Goal: Communication & Community: Answer question/provide support

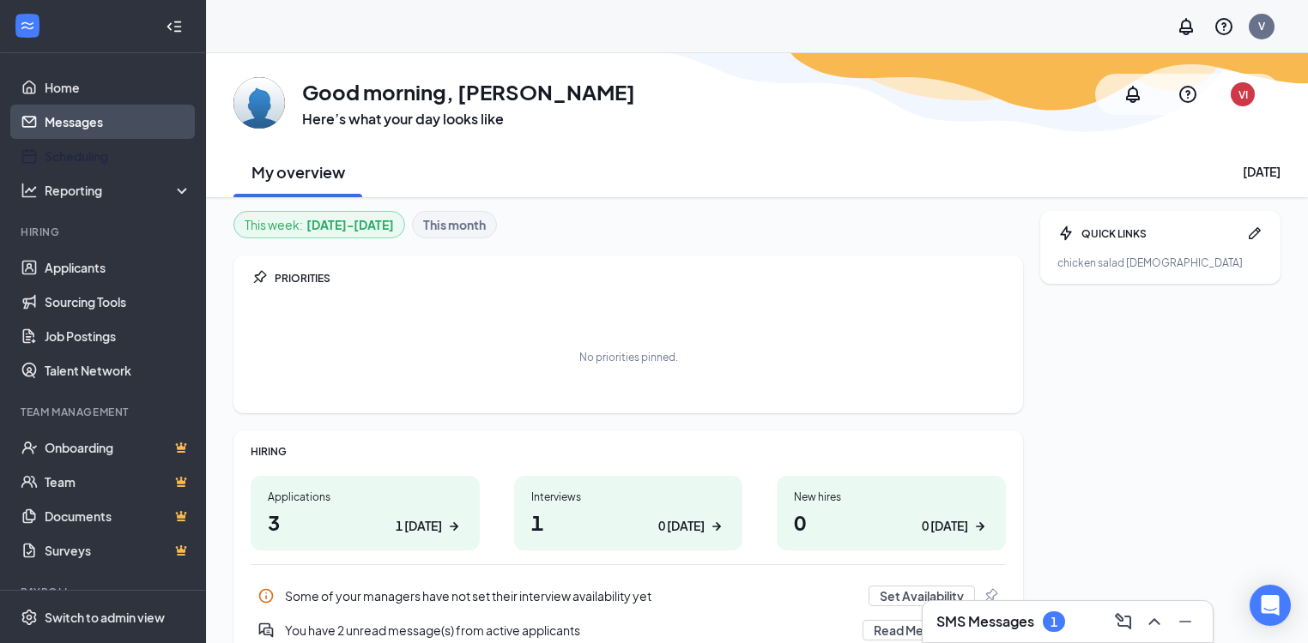
click at [78, 128] on link "Messages" at bounding box center [118, 122] width 147 height 34
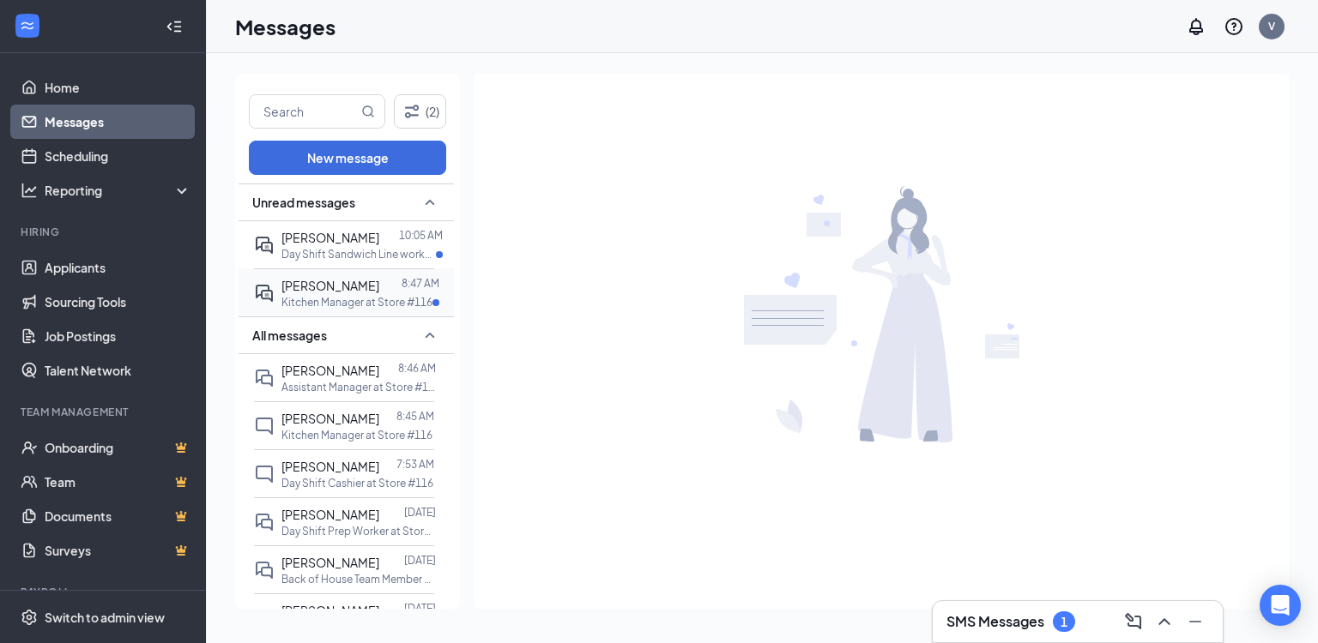
click at [335, 289] on span "[PERSON_NAME]" at bounding box center [330, 285] width 98 height 15
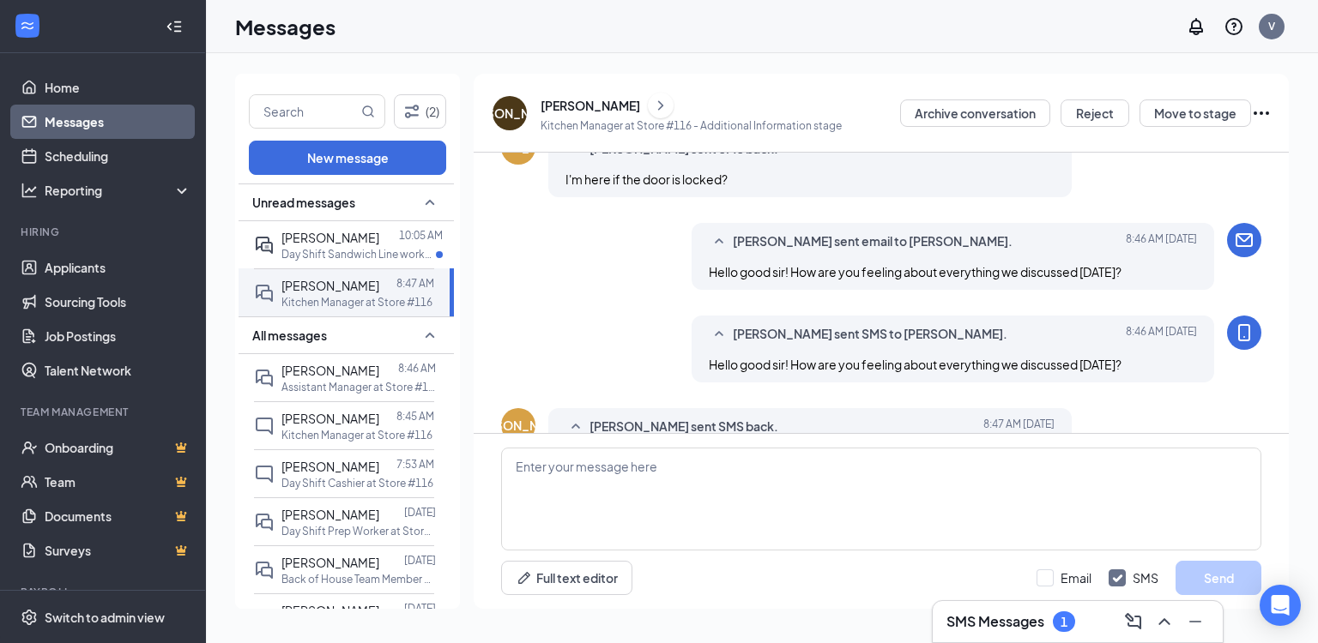
scroll to position [672, 0]
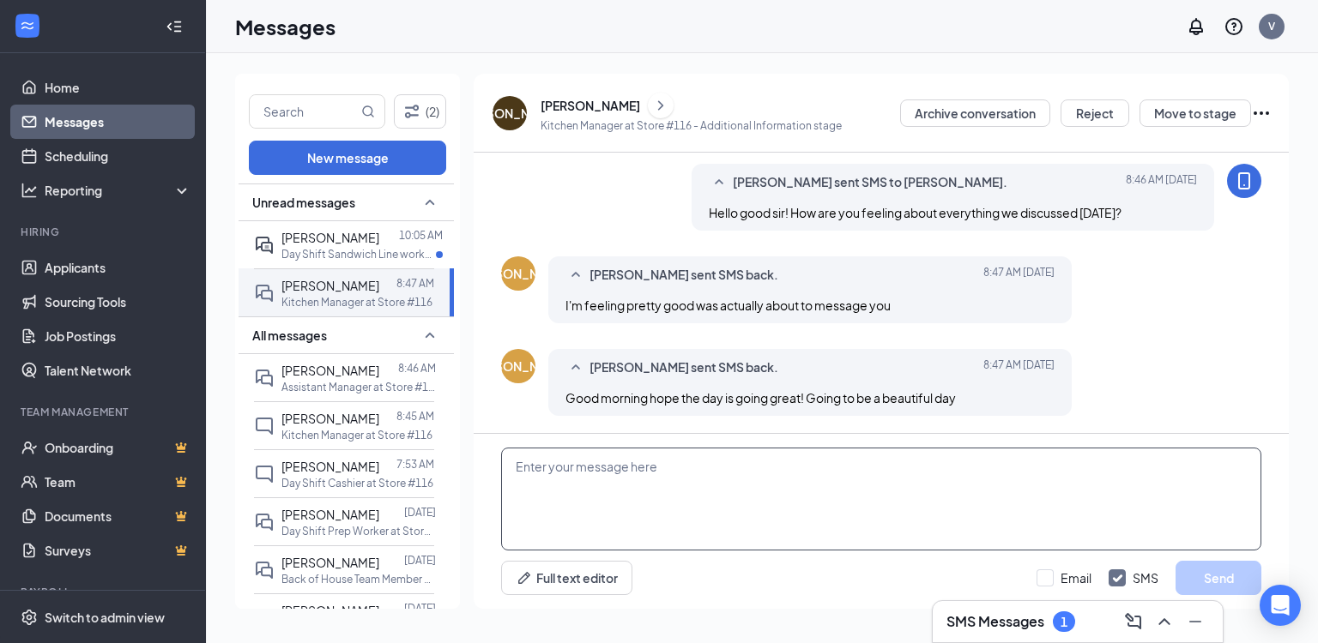
click at [731, 462] on textarea at bounding box center [881, 499] width 760 height 103
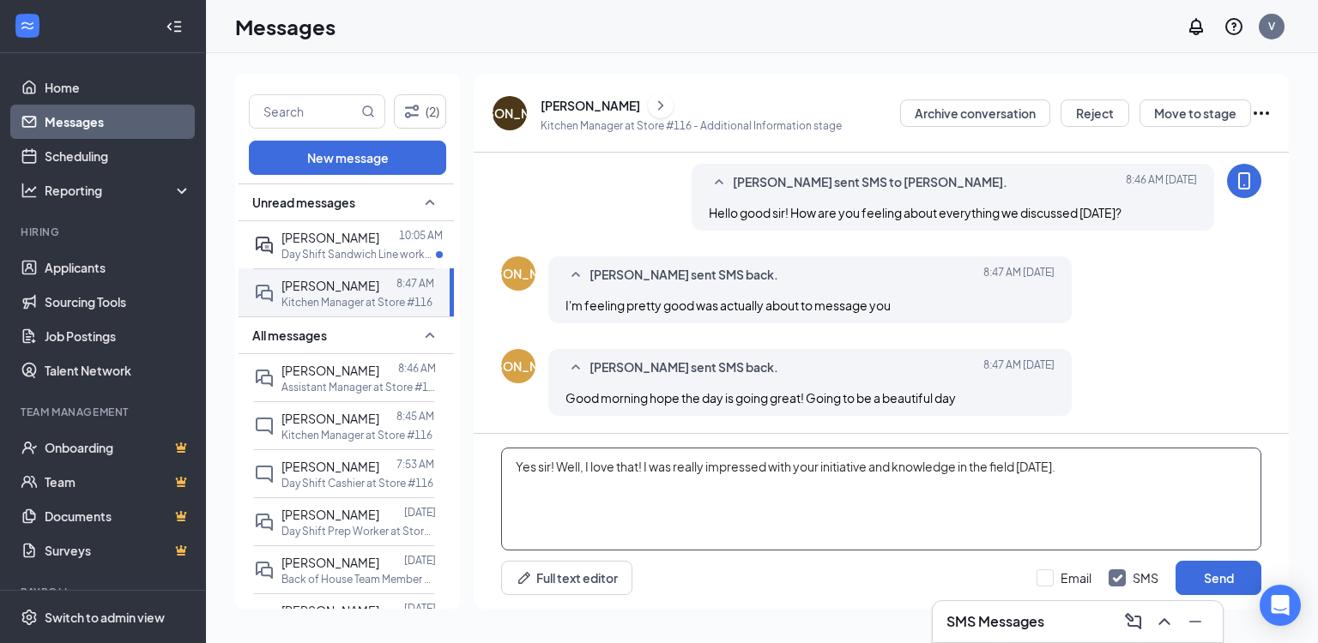
click at [1120, 468] on textarea "Yes sir! Well, I love that! I was really impressed with your initiative and kno…" at bounding box center [881, 499] width 760 height 103
click at [848, 494] on textarea "Yes sir! Well, I love that! I was really impressed with your initiative and kno…" at bounding box center [881, 499] width 760 height 103
click at [878, 491] on textarea "Yes sir! Well, I love that! I was really impressed with your initiative and kno…" at bounding box center [881, 499] width 760 height 103
click at [873, 477] on textarea "Yes sir! Well, I love that! I was really impressed with your initiative and kno…" at bounding box center [881, 499] width 760 height 103
click at [886, 484] on textarea "Yes sir! Well, I love that! I was really impressed with your initiative and kno…" at bounding box center [881, 499] width 760 height 103
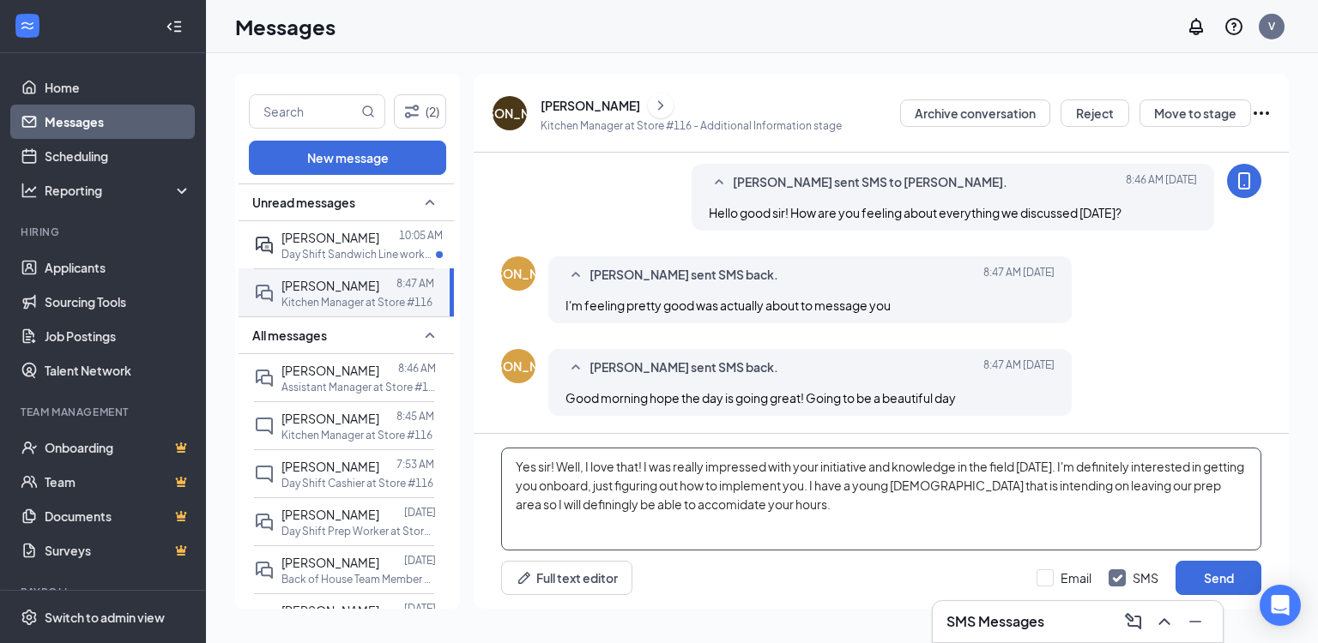
click at [547, 508] on textarea "Yes sir! Well, I love that! I was really impressed with your initiative and kno…" at bounding box center [881, 499] width 760 height 103
click at [560, 504] on textarea "Yes sir! Well, I love that! I was really impressed with your initiative and kno…" at bounding box center [881, 499] width 760 height 103
click at [776, 501] on textarea "Yes sir! Well, I love that! I was really impressed with your initiative and kno…" at bounding box center [881, 499] width 760 height 103
click at [828, 515] on textarea "Yes sir! Well, I love that! I was really impressed with your initiative and kno…" at bounding box center [881, 499] width 760 height 103
click at [1011, 508] on textarea "Yes sir! Well, I love that! I was really impressed with your initiative and kno…" at bounding box center [881, 499] width 760 height 103
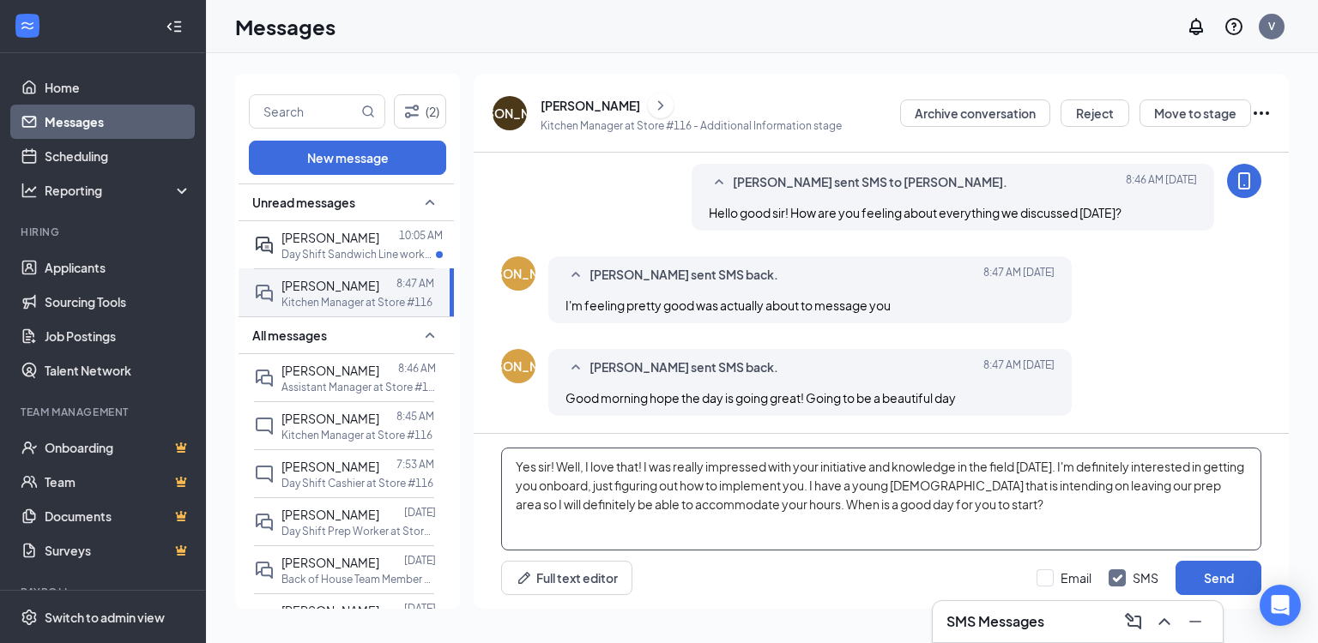
click at [988, 504] on textarea "Yes sir! Well, I love that! I was really impressed with your initiative and kno…" at bounding box center [881, 499] width 760 height 103
type textarea "Yes sir! Well, I love that! I was really impressed with your initiative and kno…"
click at [1074, 575] on input "Email" at bounding box center [1063, 578] width 55 height 17
checkbox input "true"
click at [1210, 574] on button "Send" at bounding box center [1218, 578] width 86 height 34
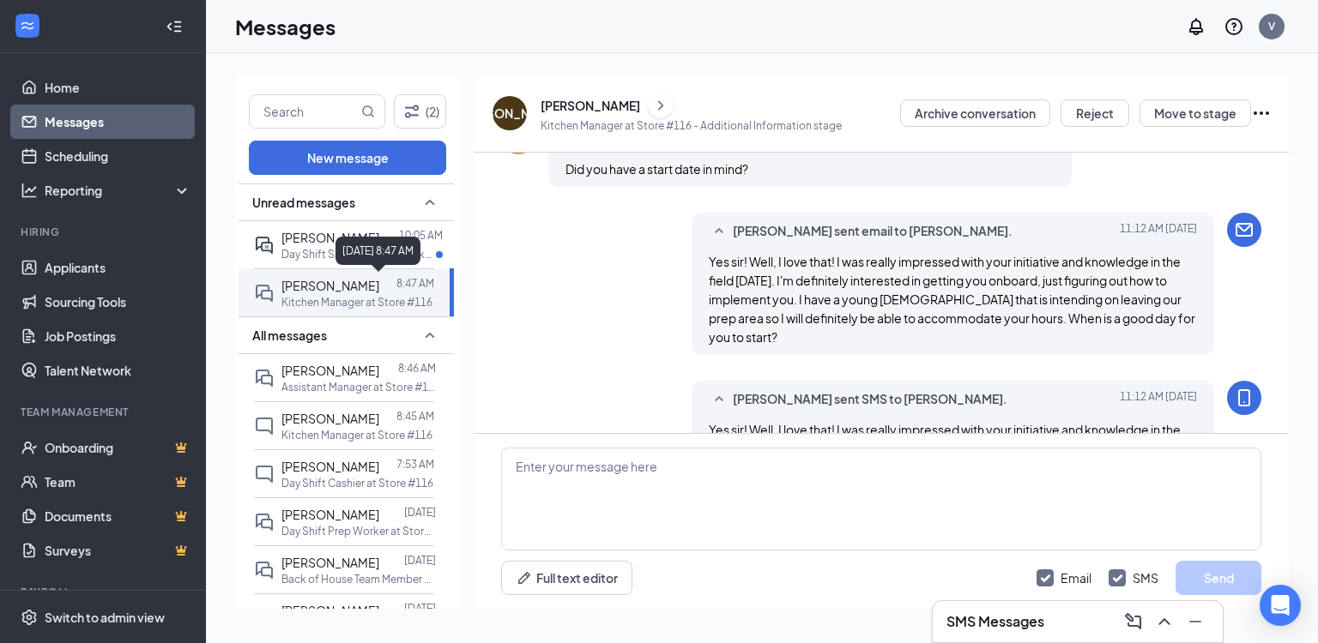
scroll to position [1063, 0]
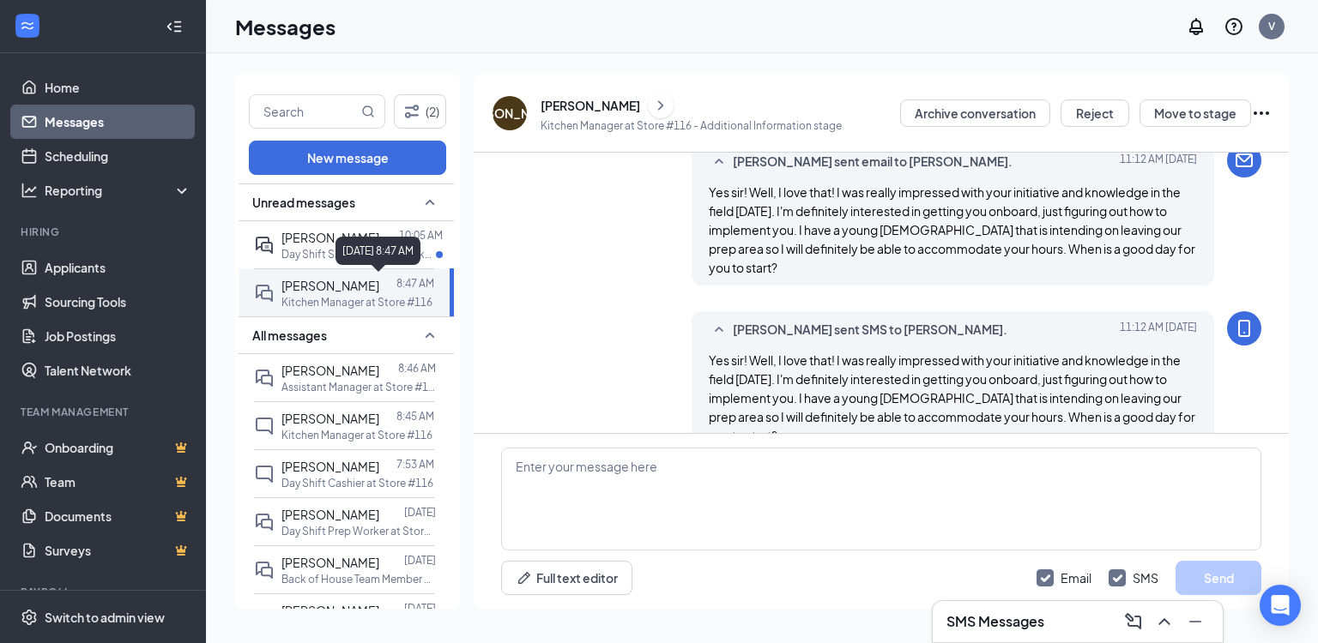
click at [392, 247] on div "[DATE] 8:47 AM" at bounding box center [377, 251] width 85 height 28
drag, startPoint x: 316, startPoint y: 248, endPoint x: 323, endPoint y: 257, distance: 11.7
click at [316, 247] on p "Day Shift Sandwich Line worker at Store #116" at bounding box center [358, 254] width 154 height 15
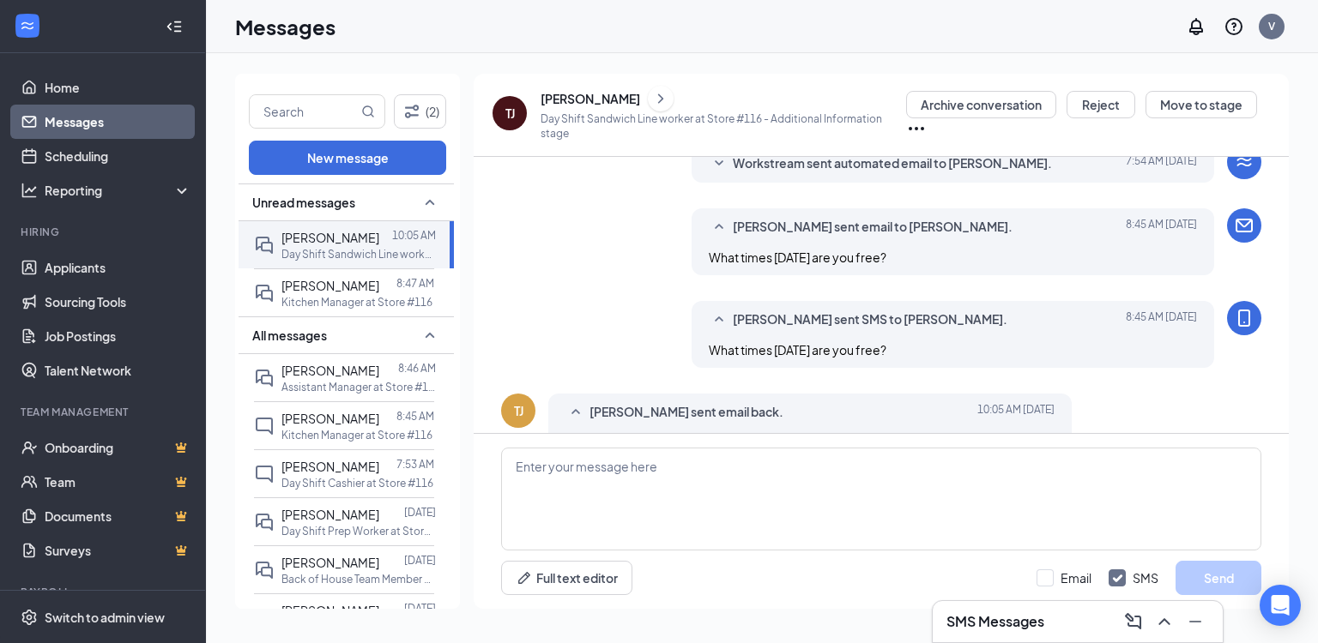
scroll to position [625, 0]
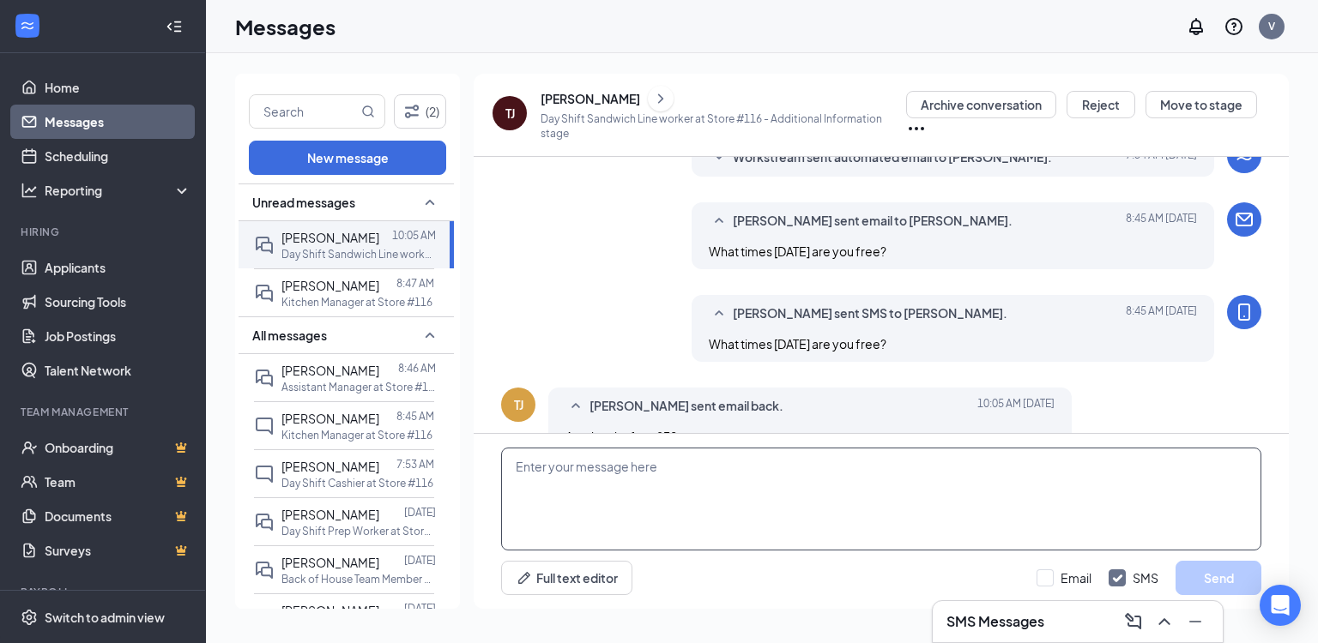
drag, startPoint x: 681, startPoint y: 443, endPoint x: 683, endPoint y: 458, distance: 15.5
click at [681, 446] on div "Full text editor Email SMS Send" at bounding box center [881, 521] width 815 height 175
click at [704, 460] on textarea at bounding box center [881, 499] width 760 height 103
type textarea "o"
click at [667, 464] on textarea "Ok, could you come in at 215pm [DATE]?" at bounding box center [881, 499] width 760 height 103
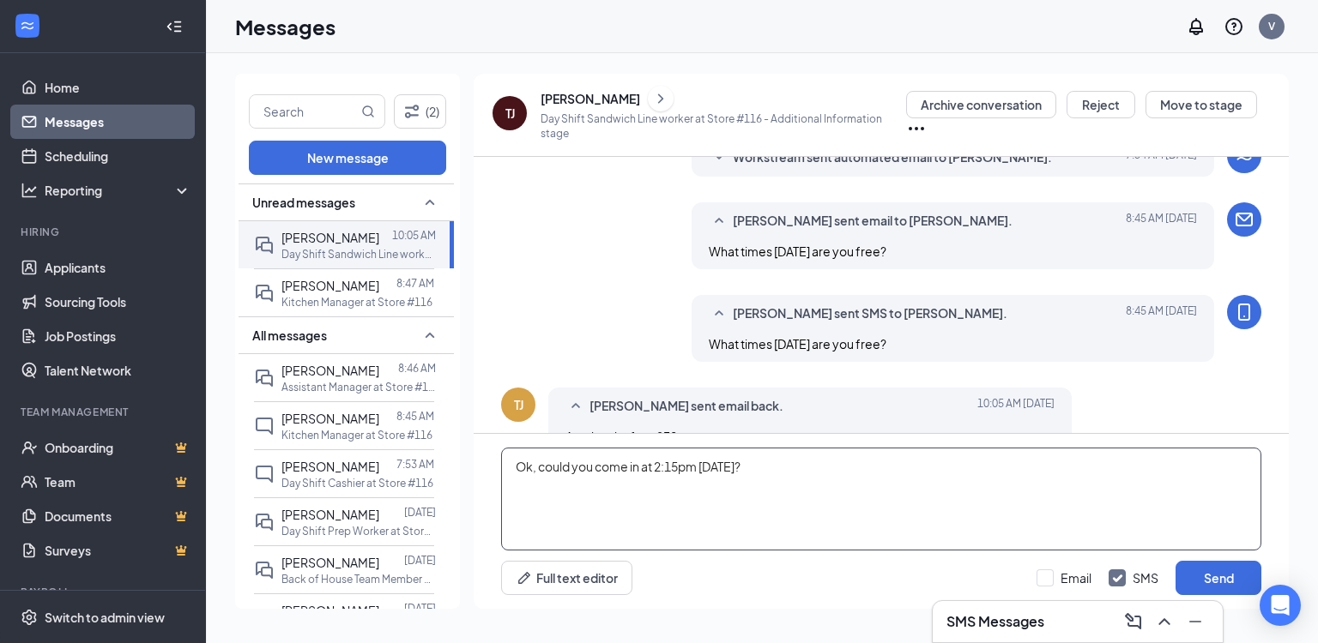
type textarea "Ok, could you come in at 2:15pm [DATE]?"
click at [1065, 579] on input "Email" at bounding box center [1063, 578] width 55 height 17
checkbox input "true"
click at [1200, 574] on button "Send" at bounding box center [1218, 578] width 86 height 34
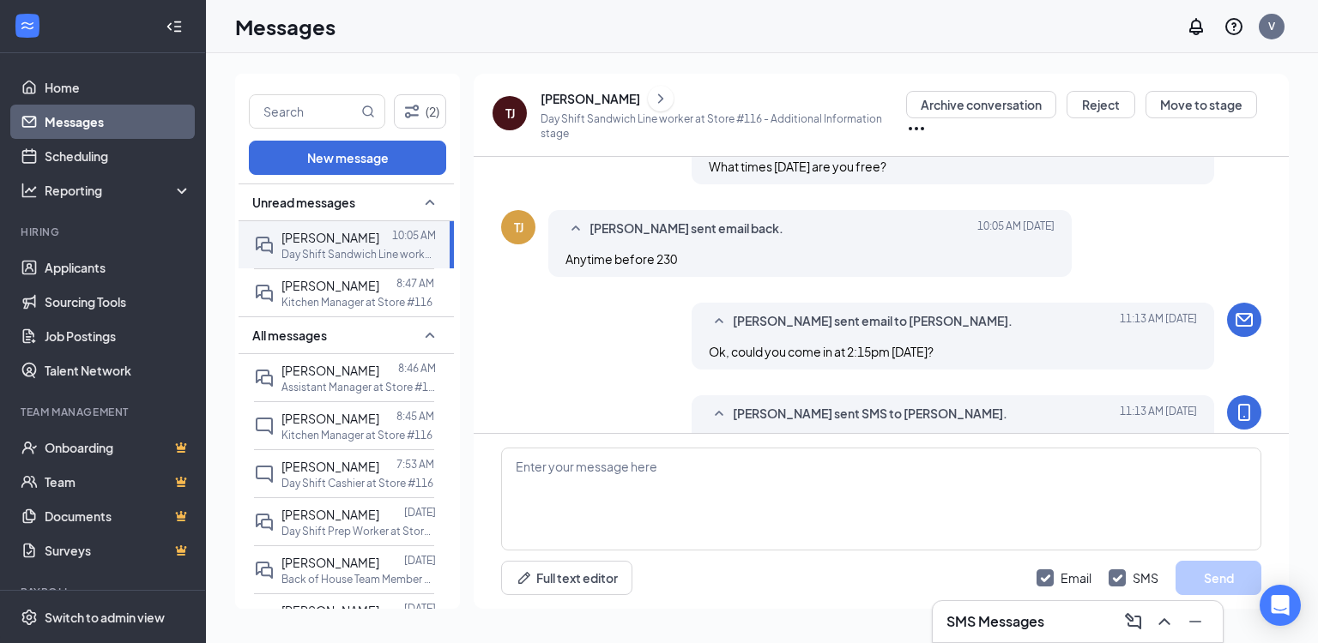
scroll to position [811, 0]
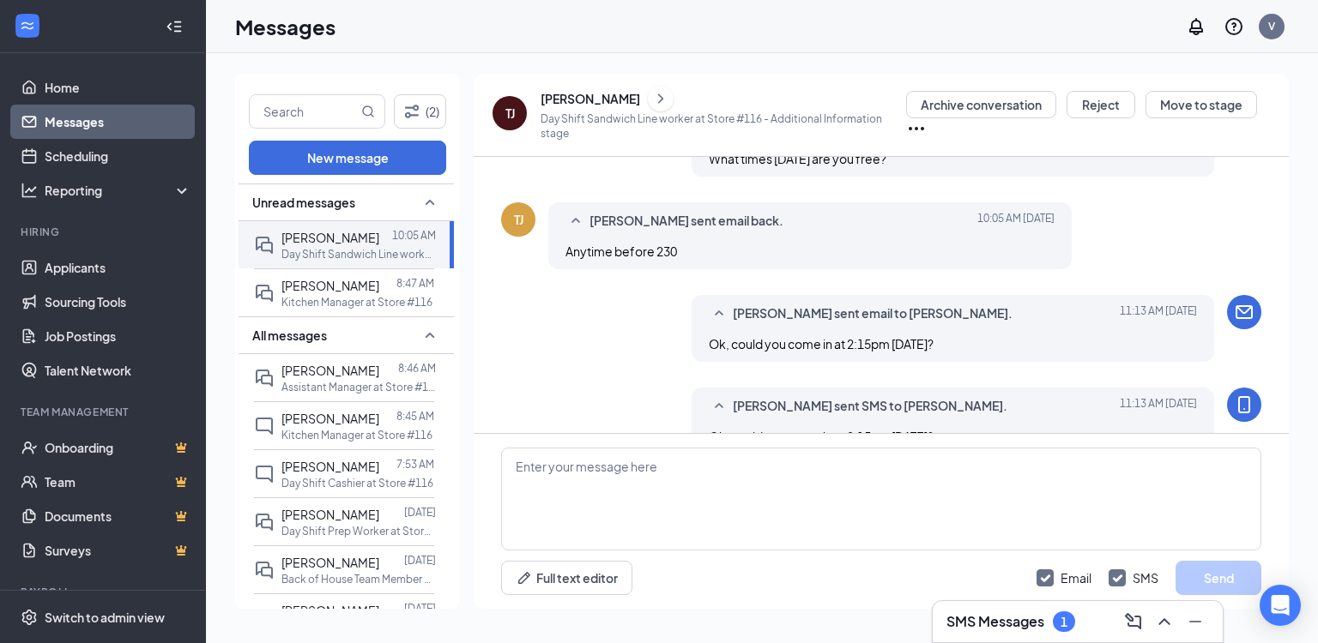
click at [498, 34] on div "Messages V" at bounding box center [762, 26] width 1112 height 53
